Goal: Transaction & Acquisition: Purchase product/service

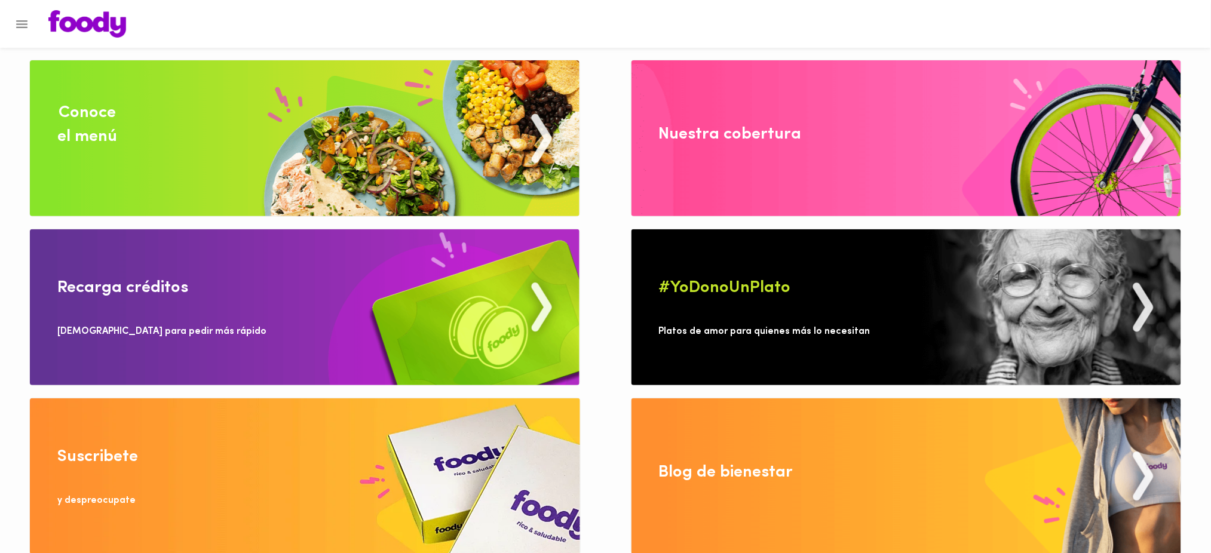
click at [350, 123] on img at bounding box center [305, 138] width 550 height 156
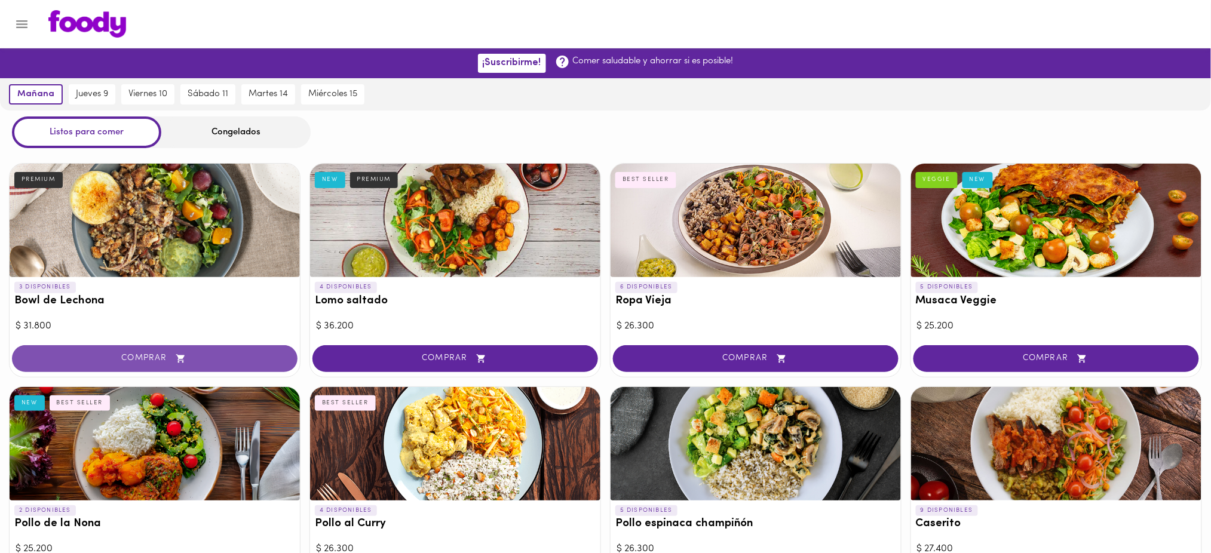
click at [217, 354] on span "COMPRAR" at bounding box center [155, 359] width 256 height 10
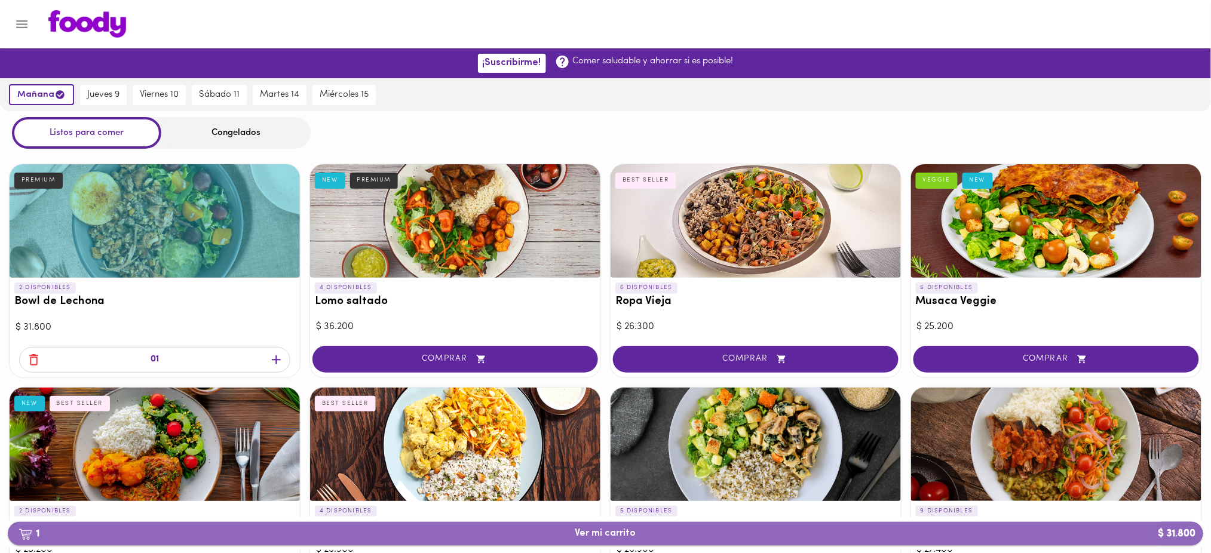
click at [524, 536] on span "1 Ver mi carrito $ 31.800" at bounding box center [605, 533] width 1177 height 11
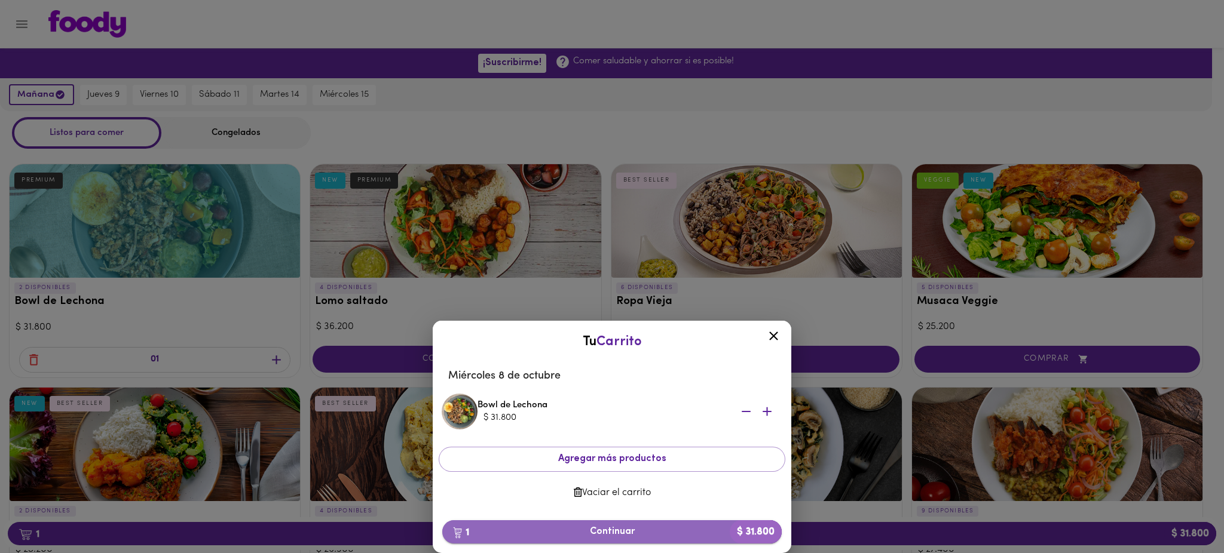
click at [587, 530] on span "1 Continuar $ 31.800" at bounding box center [612, 532] width 320 height 11
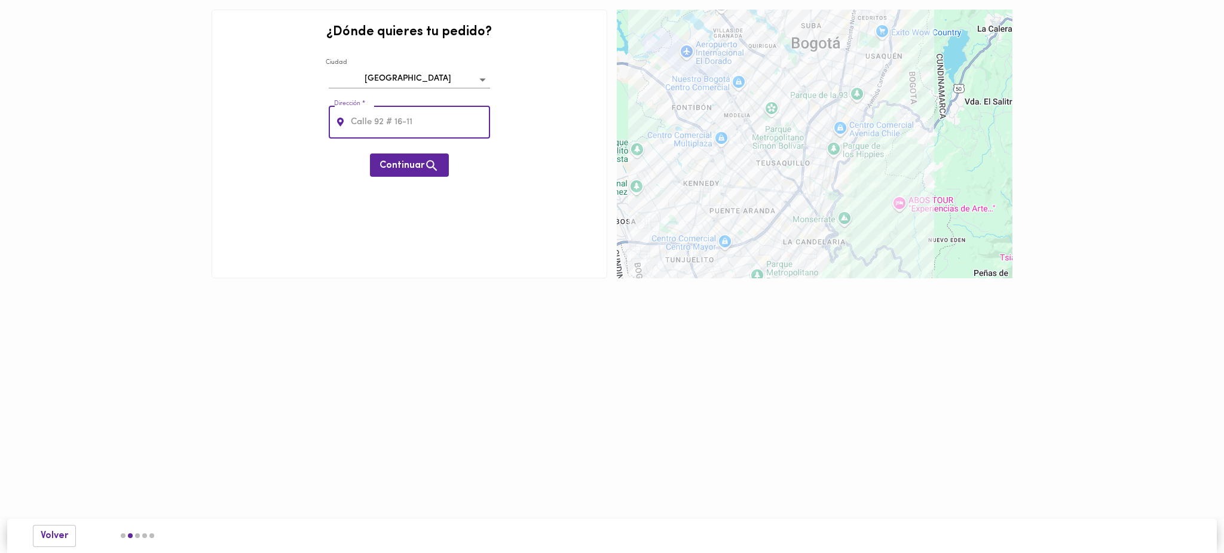
click at [429, 123] on input "text" at bounding box center [419, 122] width 142 height 33
type input "Calle 80#11-42"
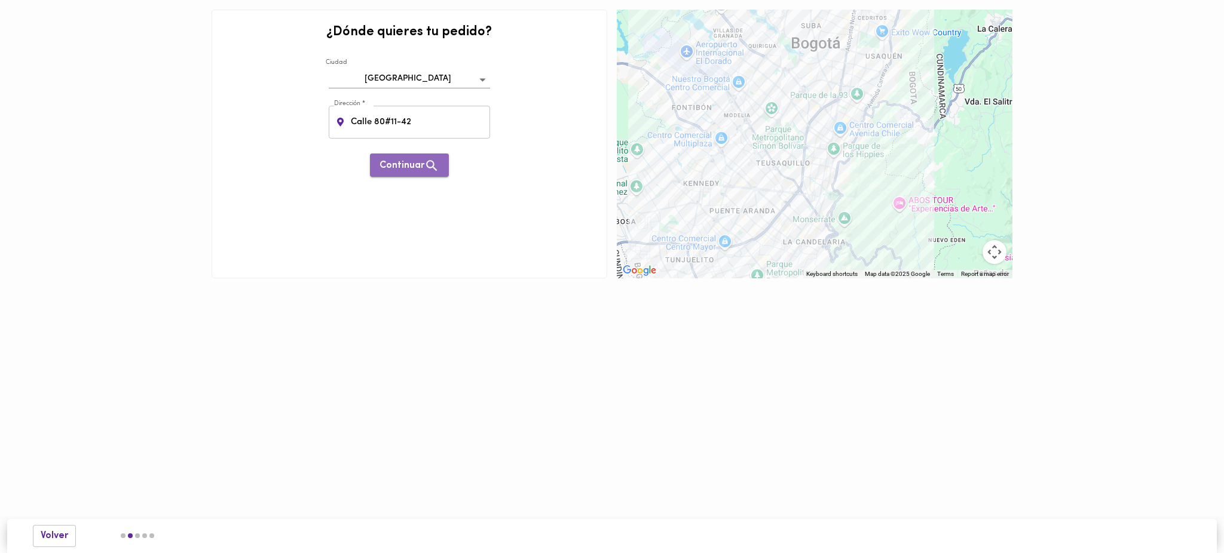
click at [399, 166] on span "Continuar" at bounding box center [409, 165] width 60 height 15
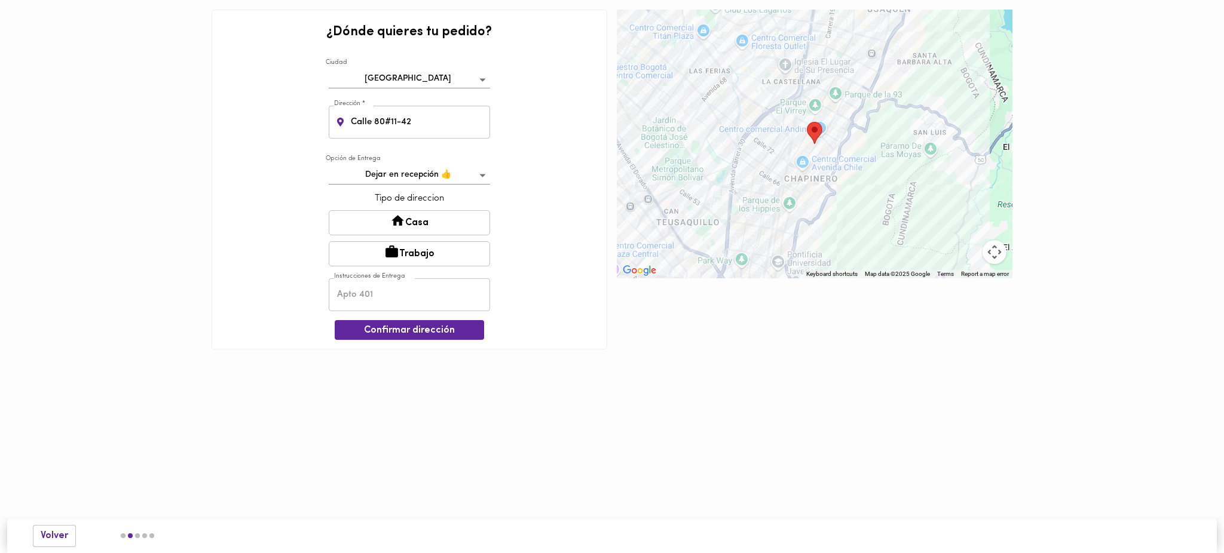
click at [406, 250] on button "Trabajo" at bounding box center [409, 253] width 161 height 25
click at [405, 296] on input "text" at bounding box center [409, 296] width 161 height 33
type input "Empresa Storicard Colombia Oficina 1001"
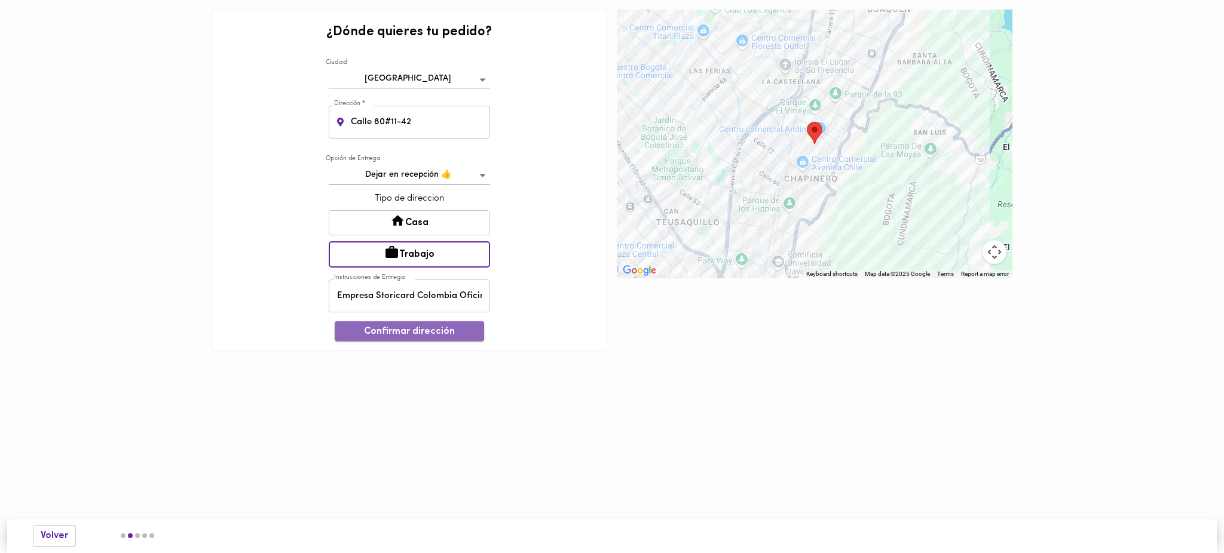
click at [417, 331] on span "Confirmar dirección" at bounding box center [409, 331] width 130 height 11
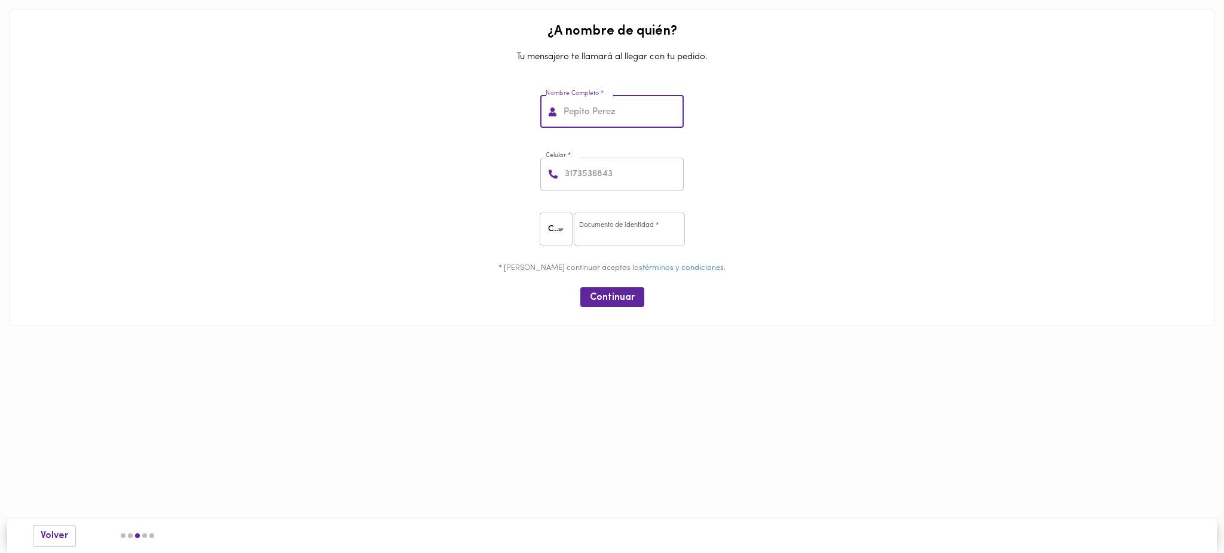
click at [584, 113] on input "text" at bounding box center [622, 112] width 123 height 33
paste input "RICO [PERSON_NAME] [PERSON_NAME]"
drag, startPoint x: 610, startPoint y: 112, endPoint x: 632, endPoint y: 112, distance: 22.1
click at [632, 112] on input "RICO [PERSON_NAME] [PERSON_NAME]" at bounding box center [622, 112] width 123 height 33
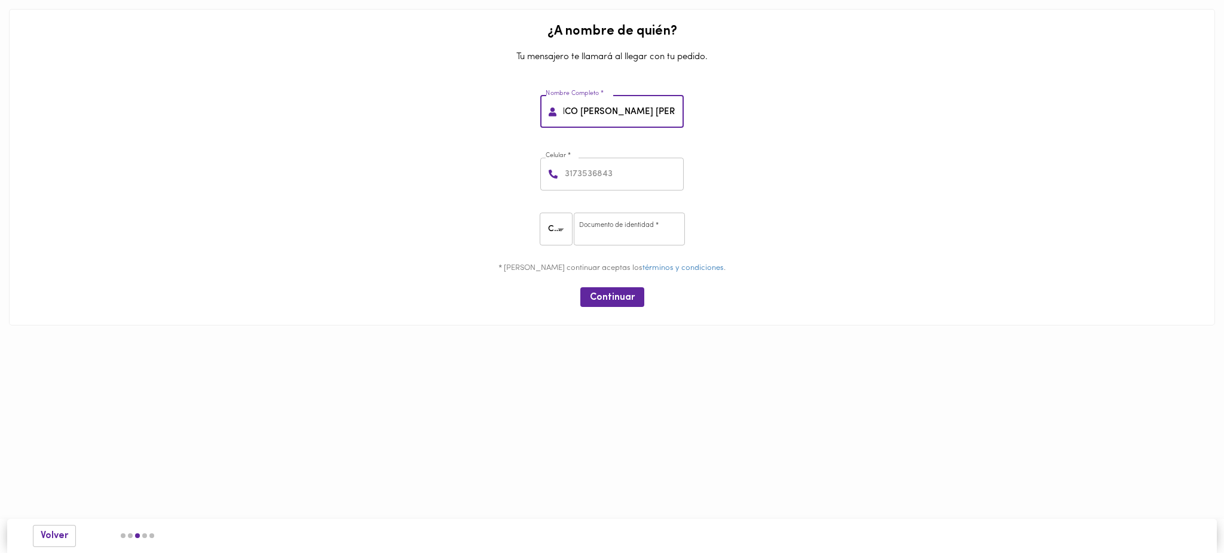
click at [608, 112] on input "RICO [PERSON_NAME] [PERSON_NAME]" at bounding box center [622, 112] width 123 height 33
drag, startPoint x: 608, startPoint y: 112, endPoint x: 709, endPoint y: 120, distance: 101.3
click at [709, 120] on div "Nombre Completo * RICO [PERSON_NAME] [PERSON_NAME] Nombre Completo *" at bounding box center [612, 109] width 1196 height 63
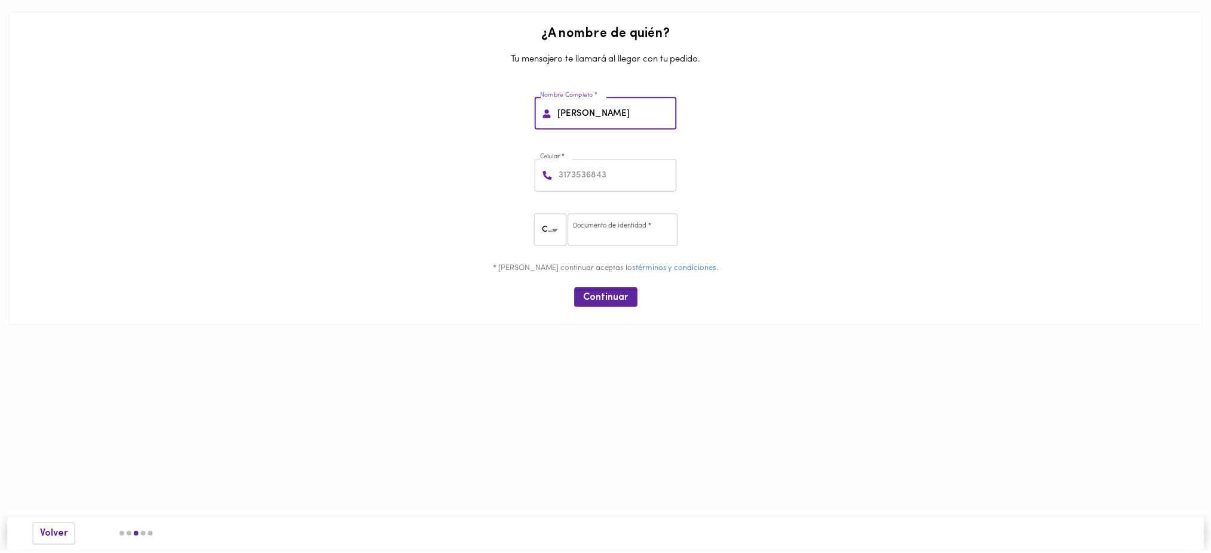
scroll to position [0, 0]
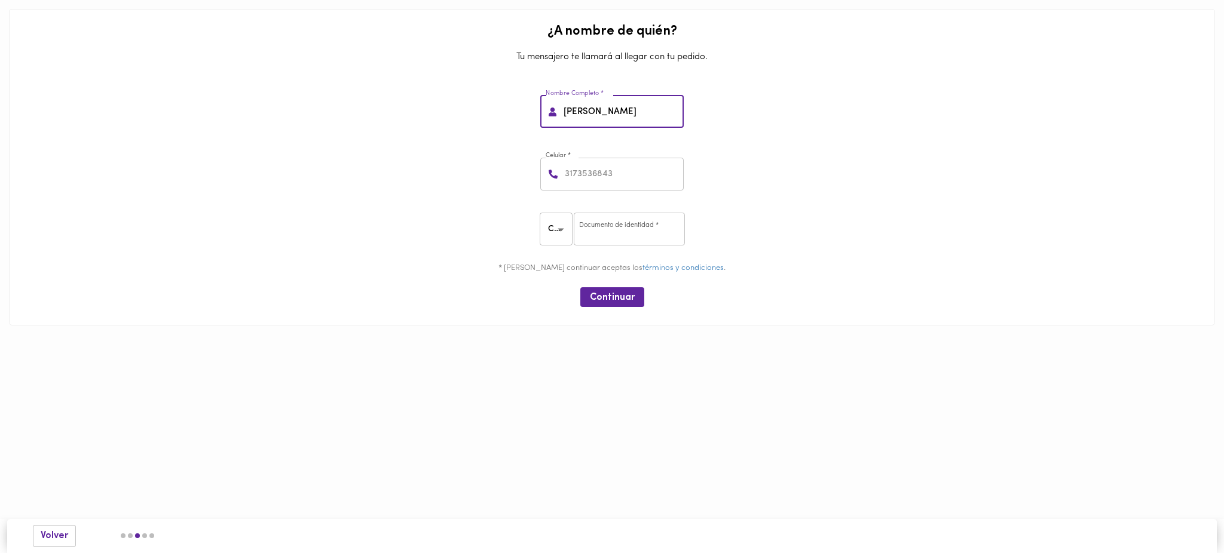
paste input "[PERSON_NAME]"
type input "[PERSON_NAME] [PERSON_NAME]"
click at [577, 177] on input "number" at bounding box center [622, 174] width 121 height 33
paste input "3045201373"
type input "3045201373"
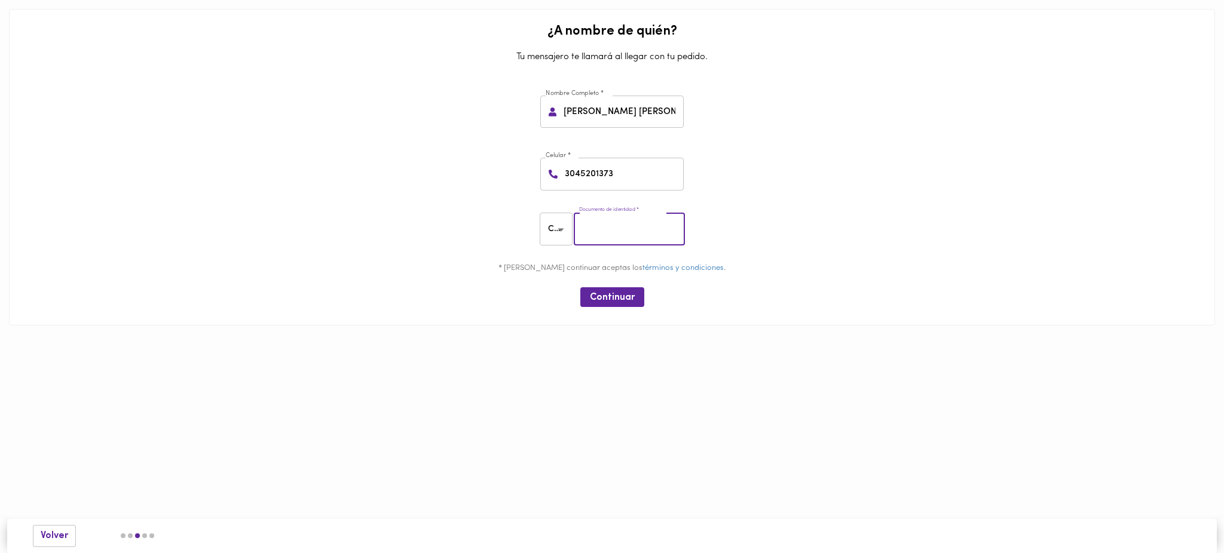
click at [615, 232] on input "number" at bounding box center [629, 229] width 111 height 33
paste input "1013632739"
type input "1013632739"
click at [599, 299] on span "Continuar" at bounding box center [612, 297] width 45 height 11
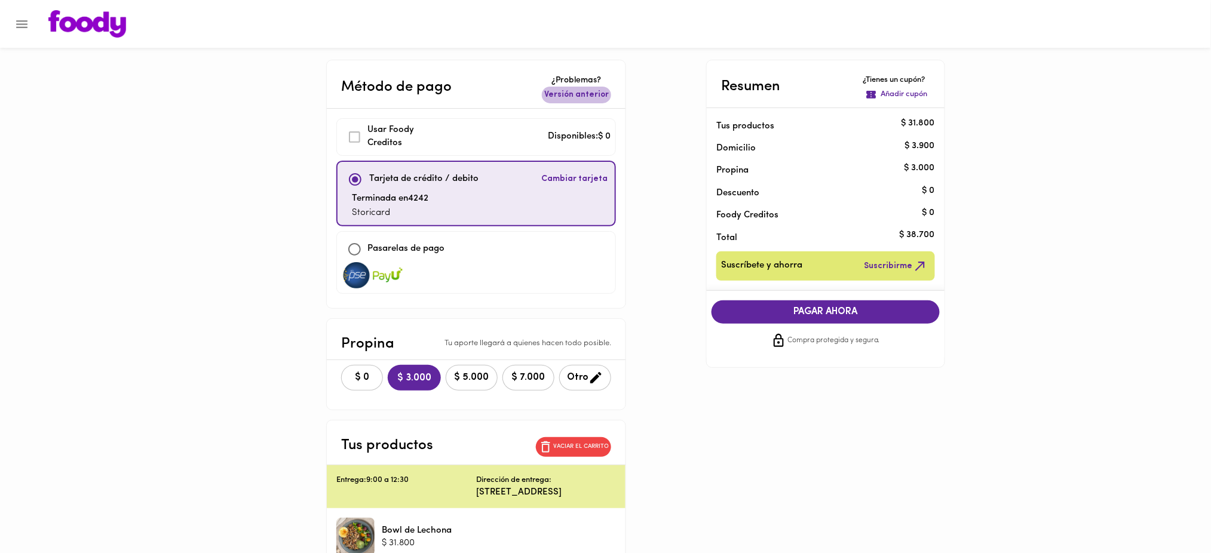
click at [601, 94] on span "Versión anterior" at bounding box center [576, 95] width 65 height 12
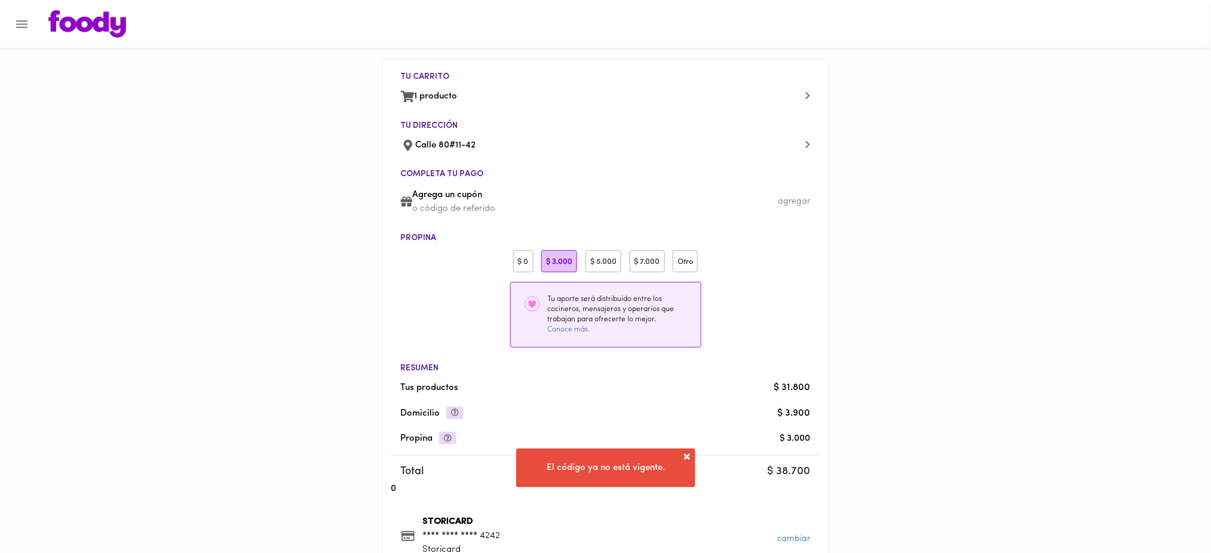
scroll to position [155, 0]
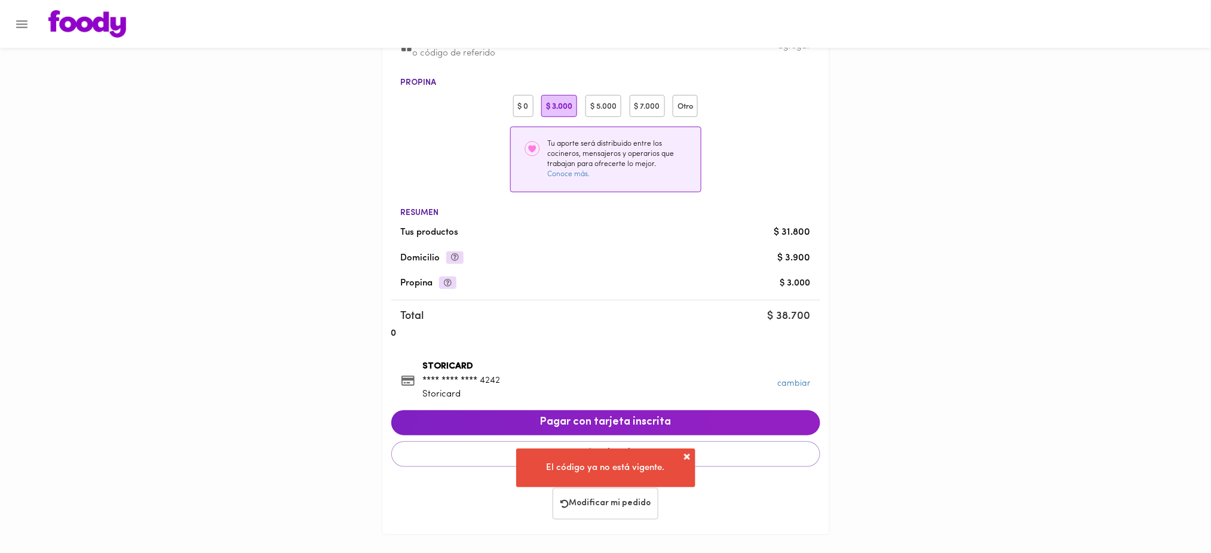
click at [630, 507] on span "Modificar mi pedido" at bounding box center [606, 504] width 90 height 10
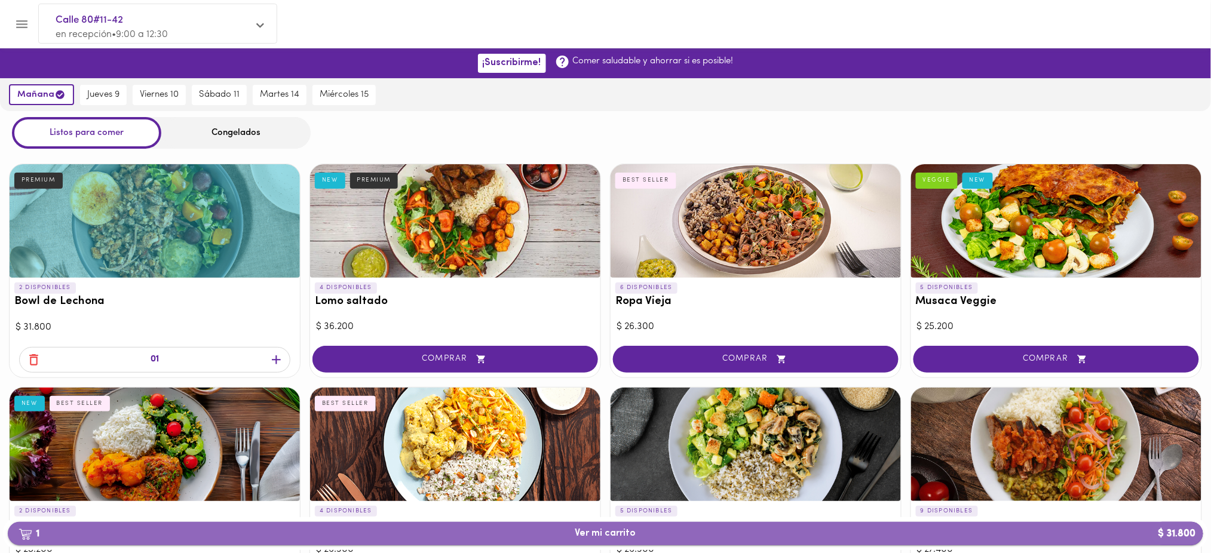
click at [457, 535] on span "1 Ver mi carrito $ 31.800" at bounding box center [605, 533] width 1177 height 11
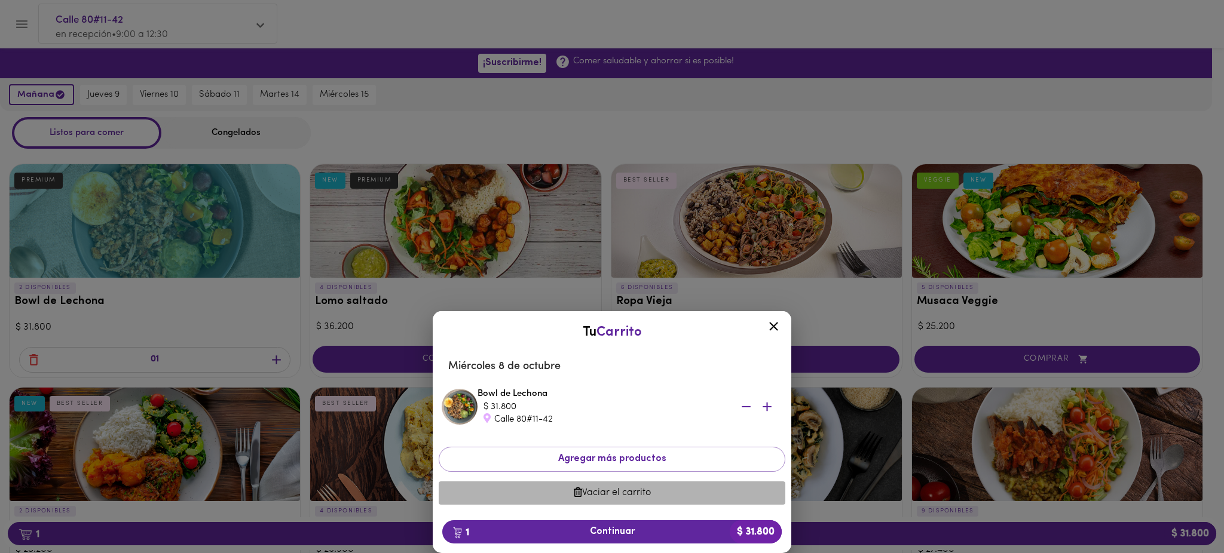
click at [610, 500] on button "Vaciar el carrito" at bounding box center [612, 493] width 347 height 23
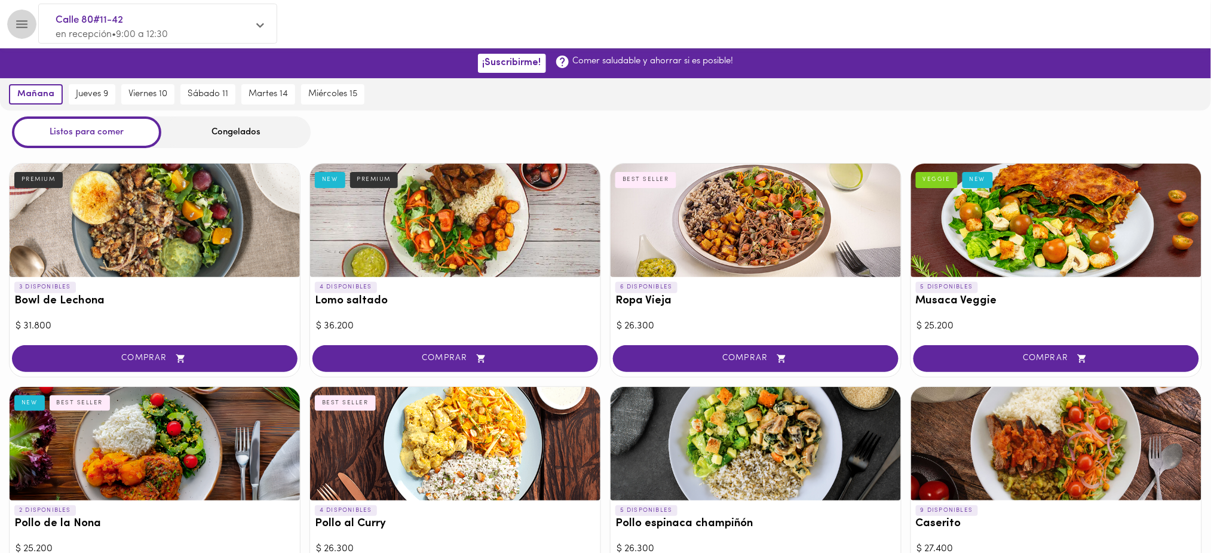
click at [22, 23] on icon "Menu" at bounding box center [21, 24] width 15 height 15
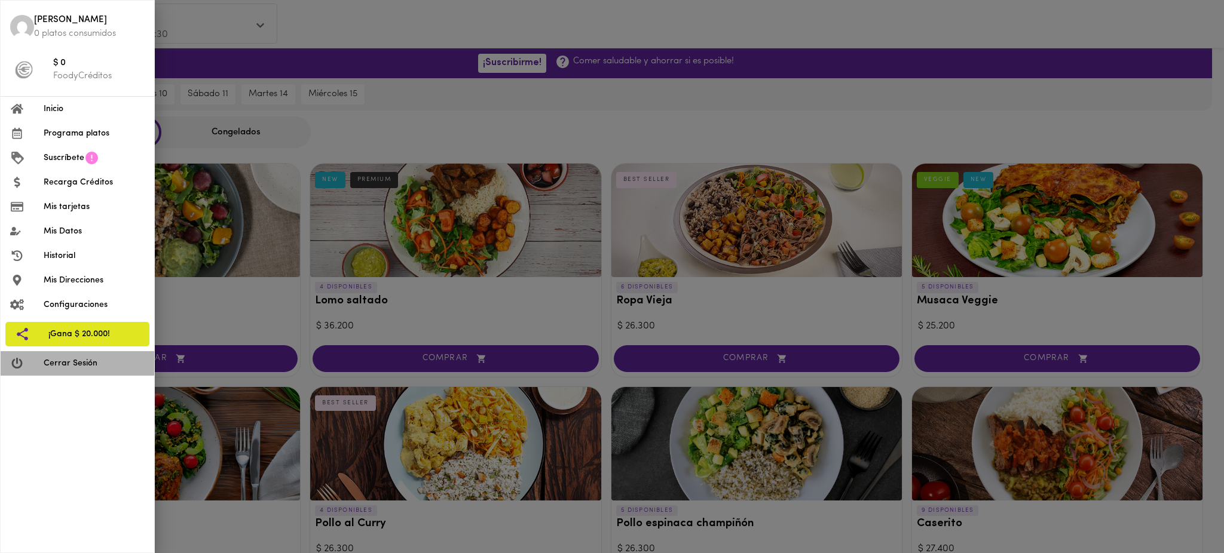
click at [81, 362] on span "Cerrar Sesión" at bounding box center [94, 363] width 101 height 13
